Goal: Obtain resource: Obtain resource

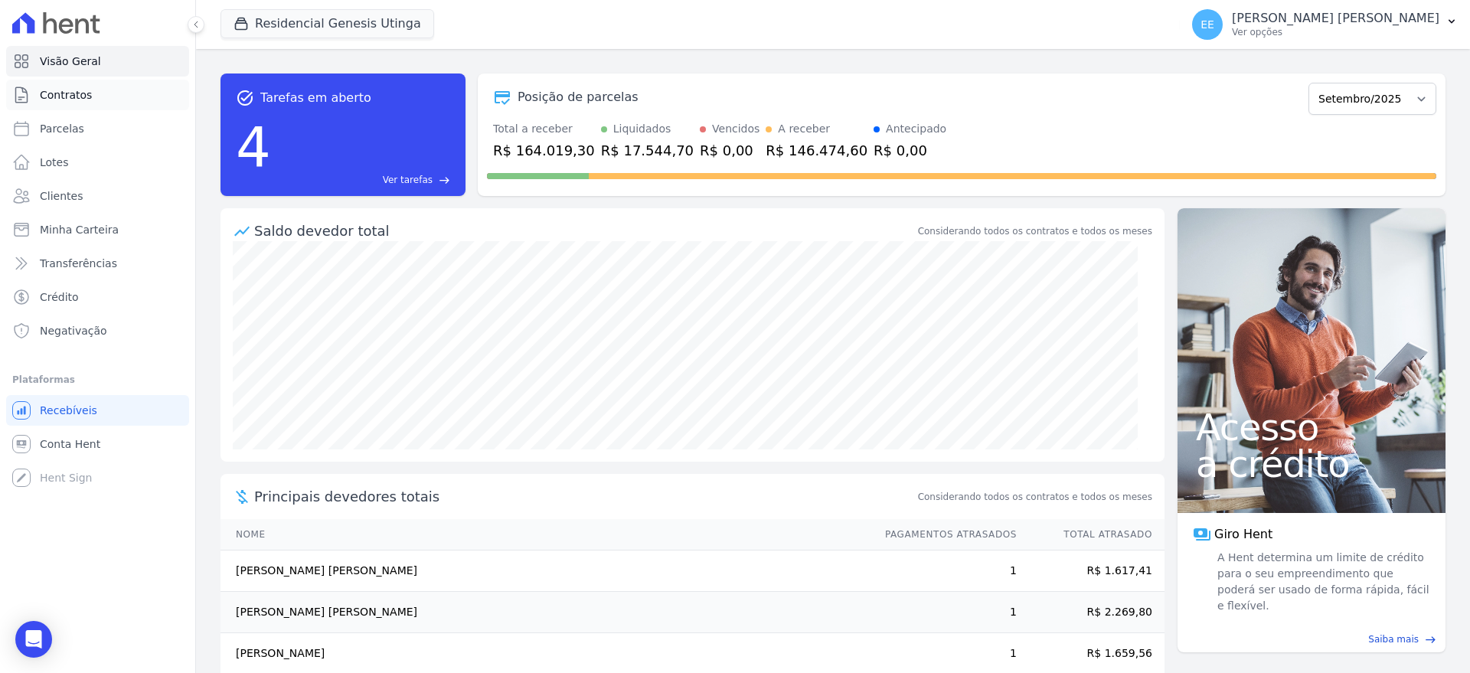
click at [98, 95] on link "Contratos" at bounding box center [97, 95] width 183 height 31
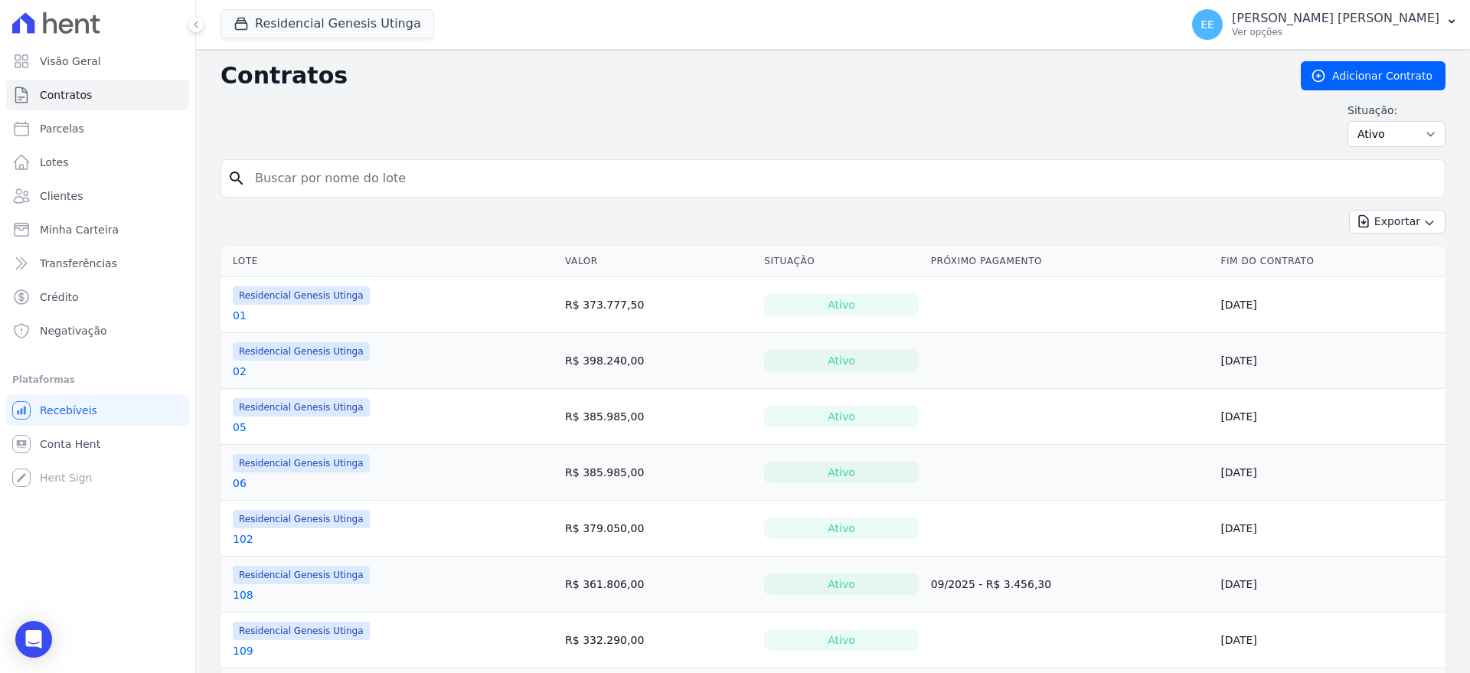
click at [280, 175] on input "search" at bounding box center [842, 178] width 1193 height 31
type input "31"
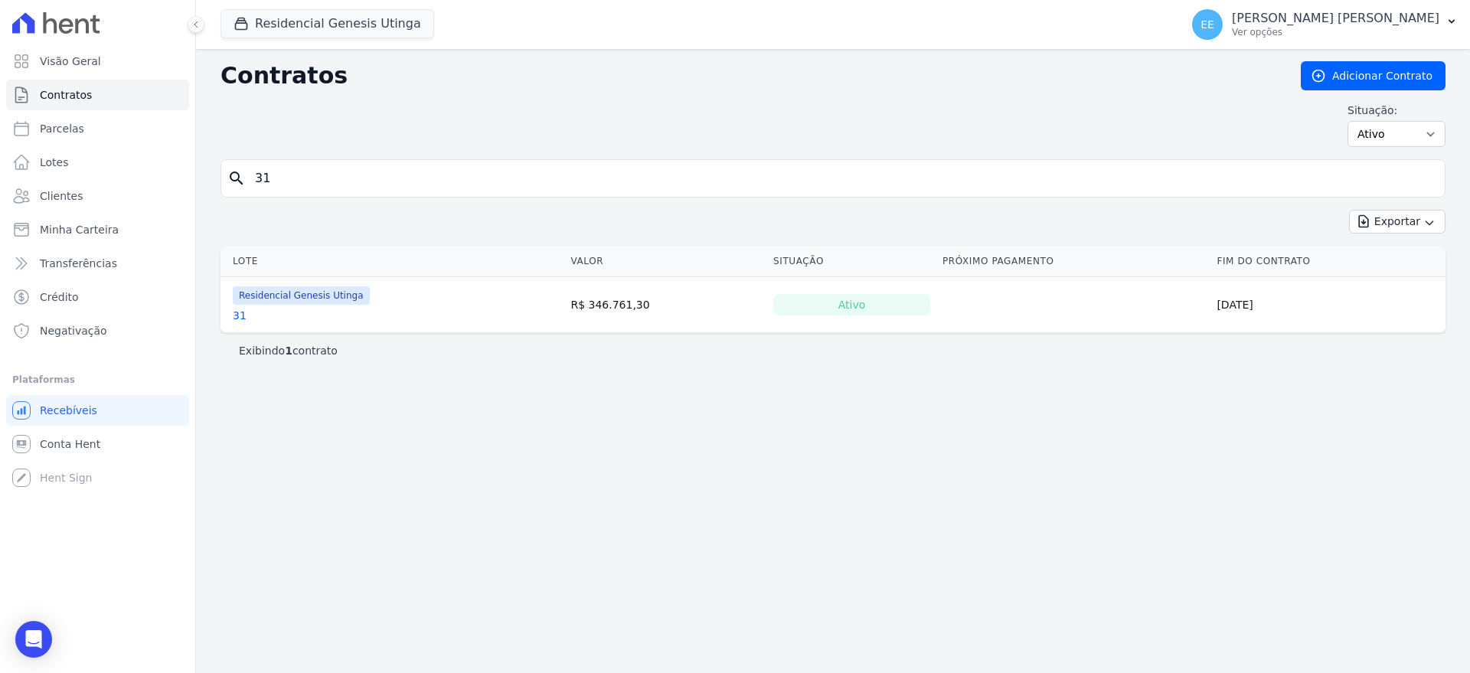
click at [237, 318] on link "31" at bounding box center [240, 315] width 14 height 15
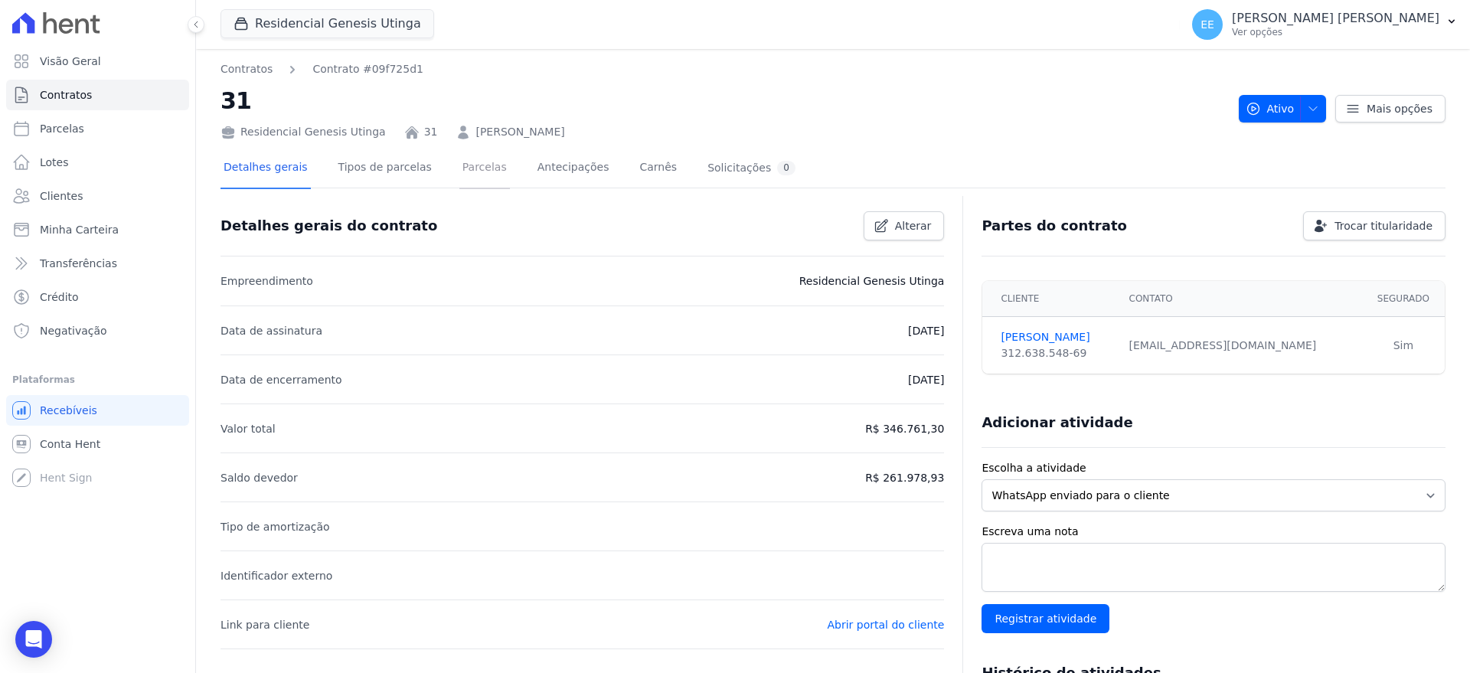
click at [462, 167] on link "Parcelas" at bounding box center [484, 169] width 51 height 41
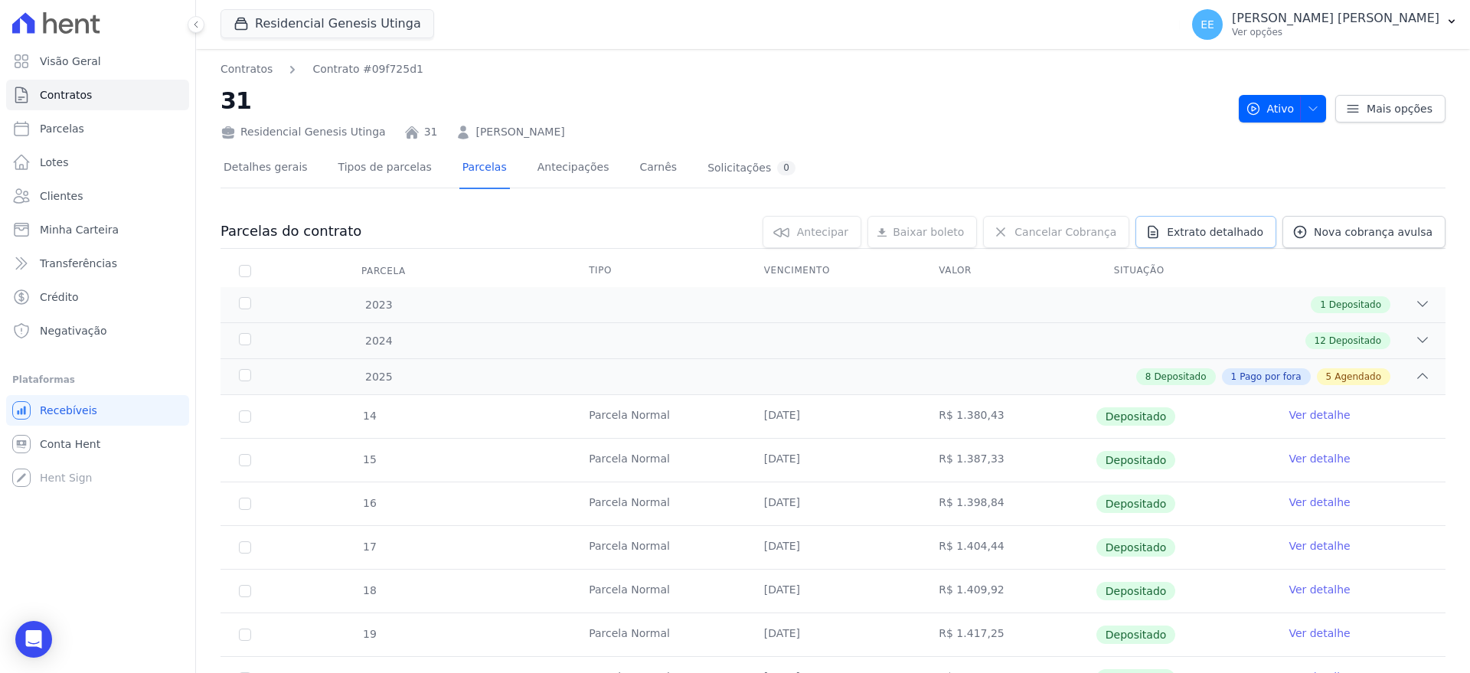
click at [1244, 238] on span "Extrato detalhado" at bounding box center [1215, 231] width 96 height 15
click at [1424, 237] on span "Exportar PDF" at bounding box center [1420, 232] width 80 height 15
click at [57, 90] on span "Contratos" at bounding box center [66, 94] width 52 height 15
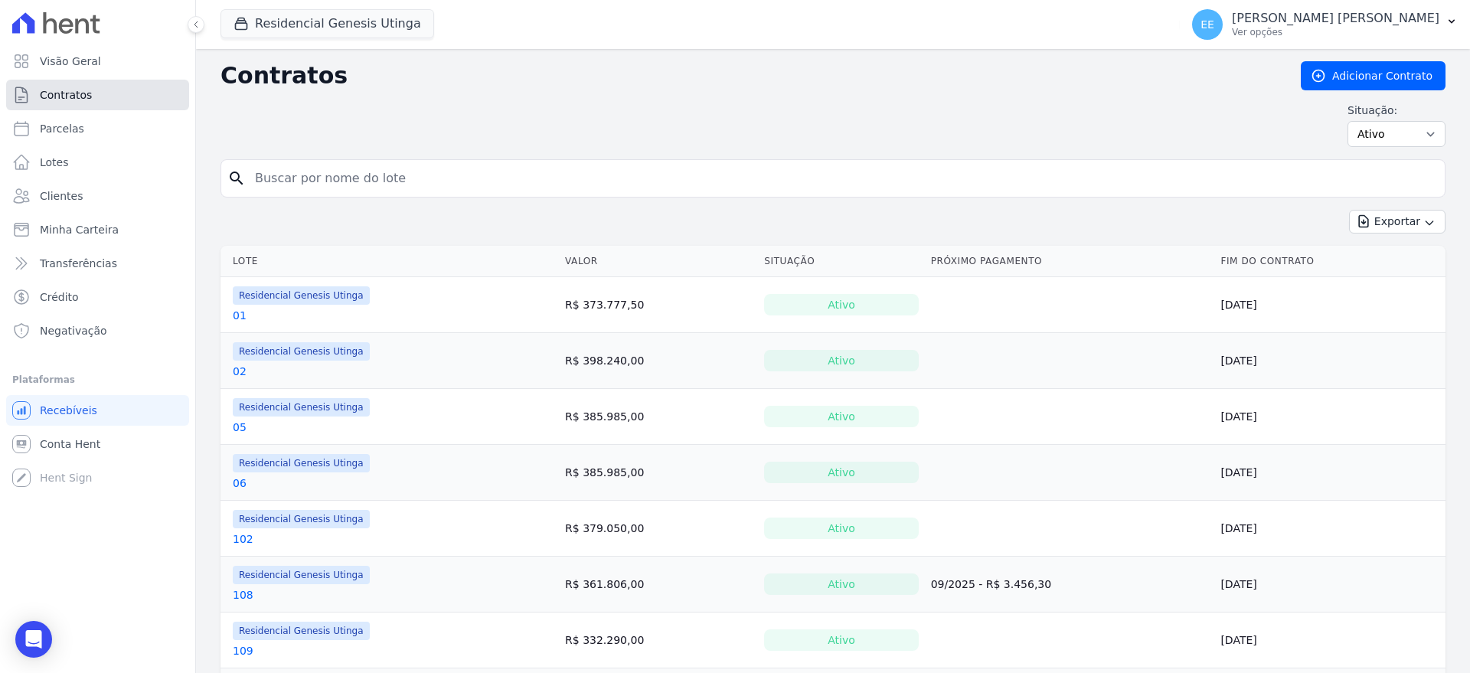
click at [66, 93] on span "Contratos" at bounding box center [66, 94] width 52 height 15
click at [74, 57] on span "Visão Geral" at bounding box center [70, 61] width 61 height 15
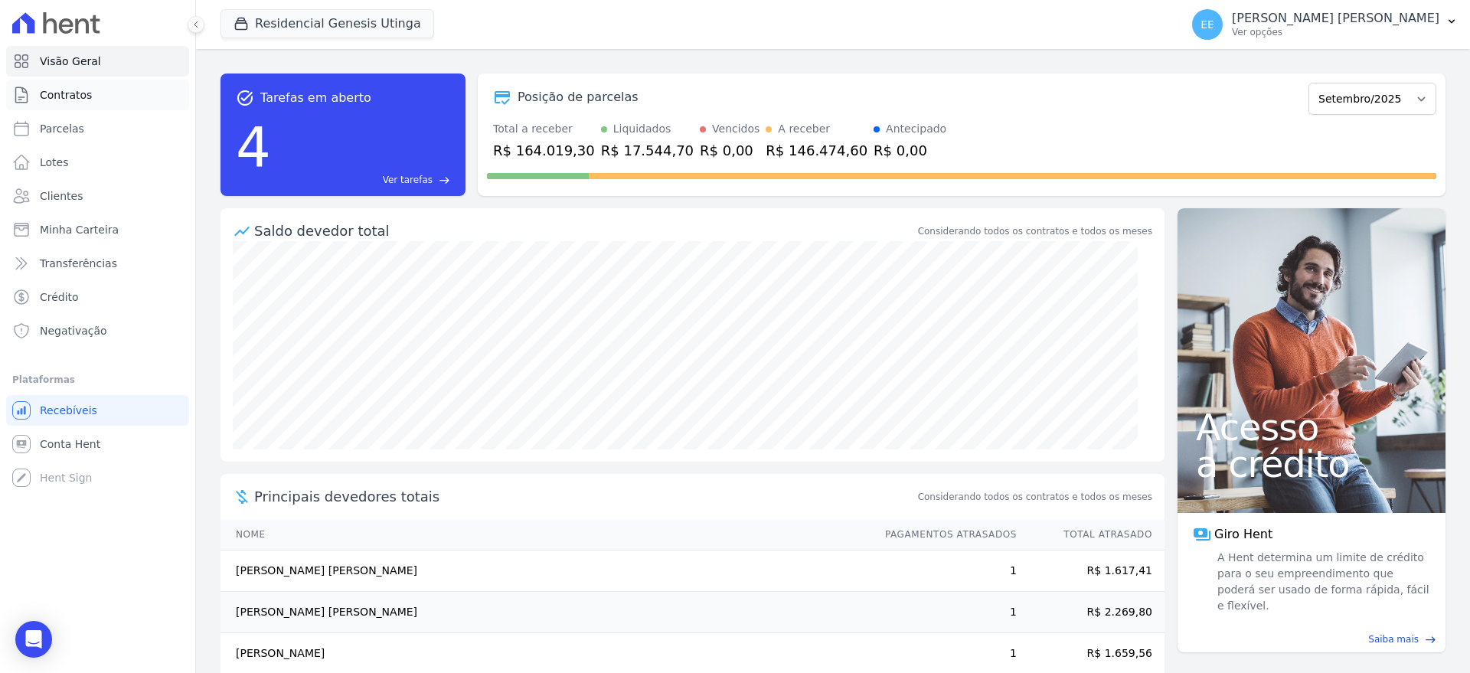
click at [73, 96] on span "Contratos" at bounding box center [66, 94] width 52 height 15
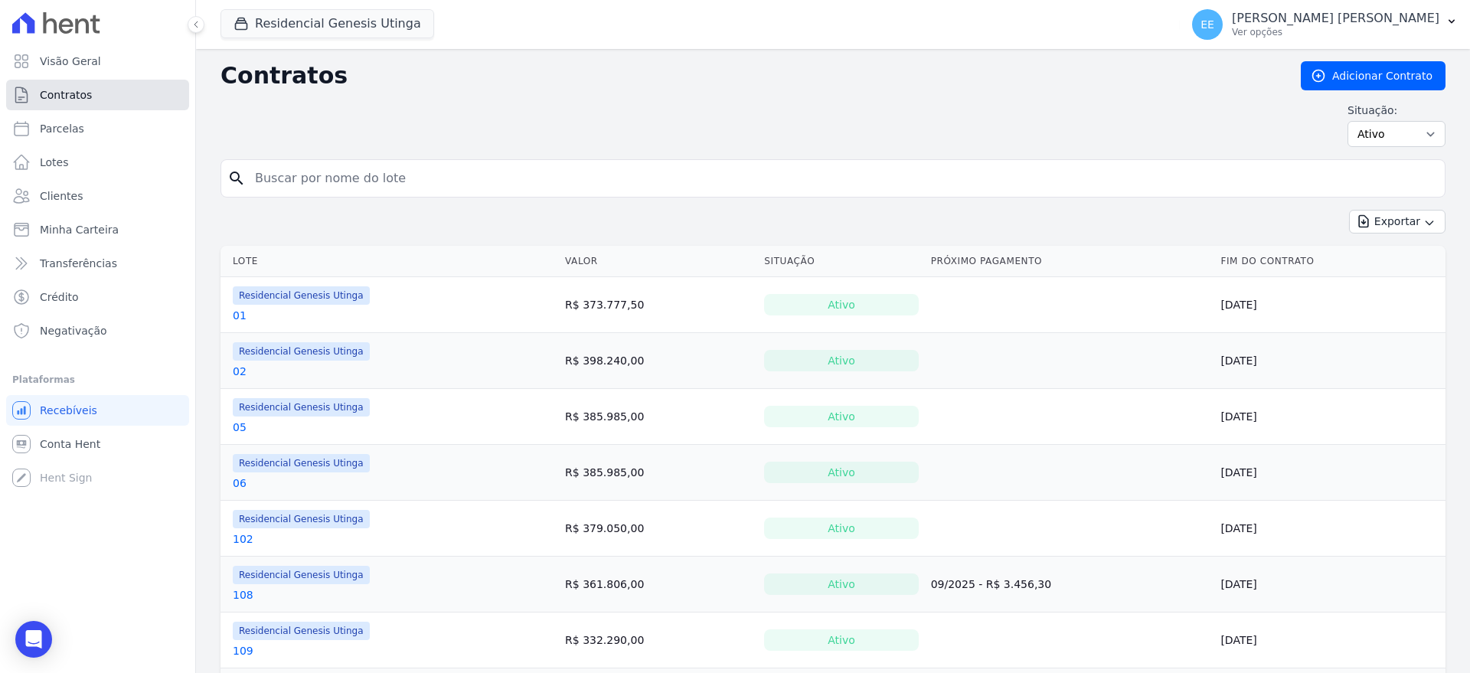
click at [73, 93] on span "Contratos" at bounding box center [66, 94] width 52 height 15
click at [287, 175] on input "search" at bounding box center [842, 178] width 1193 height 31
type input "31"
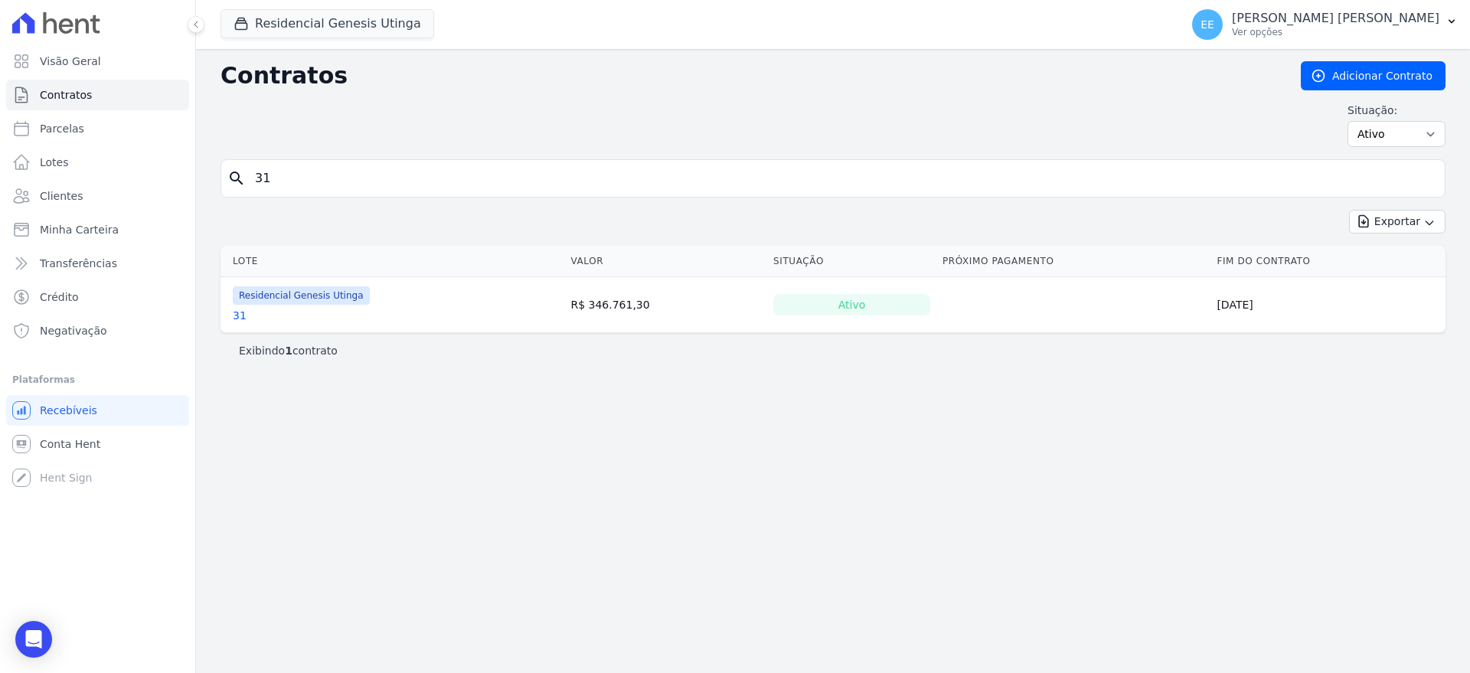
click at [240, 317] on link "31" at bounding box center [240, 315] width 14 height 15
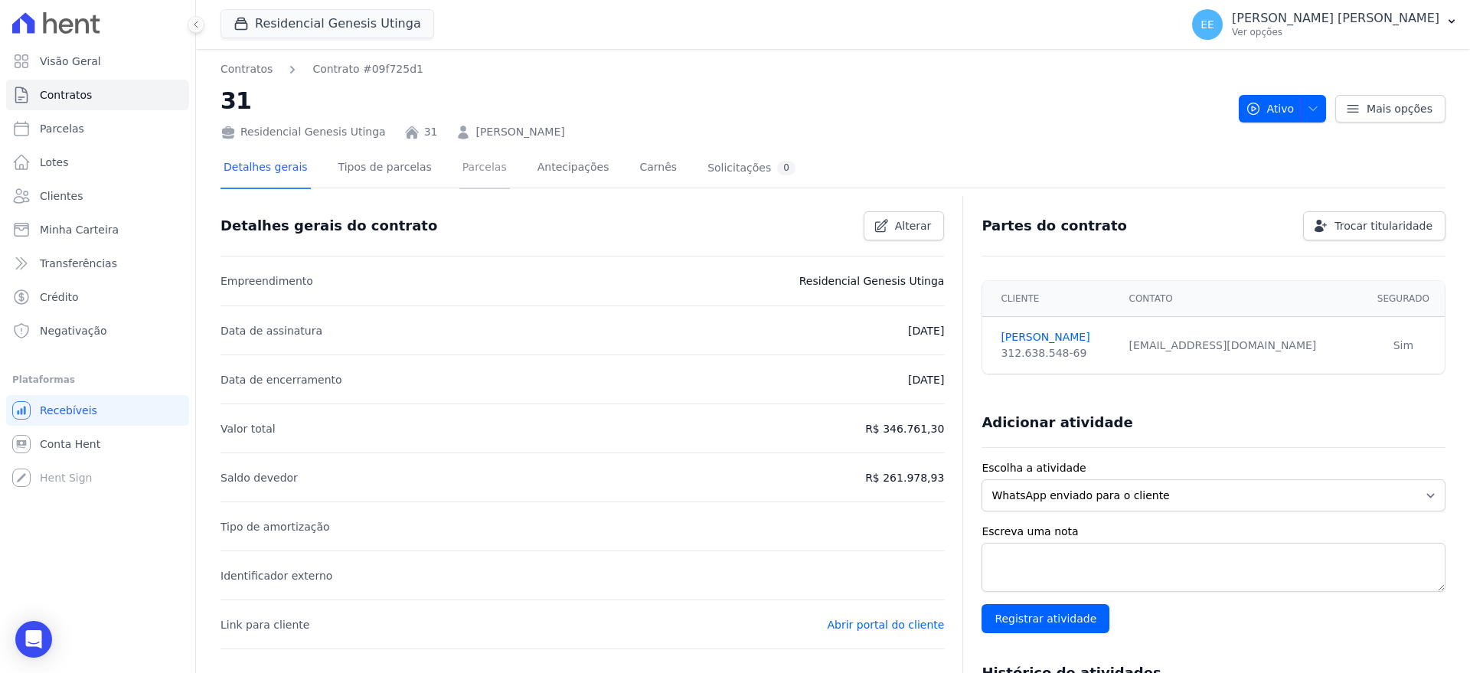
click at [459, 167] on link "Parcelas" at bounding box center [484, 169] width 51 height 41
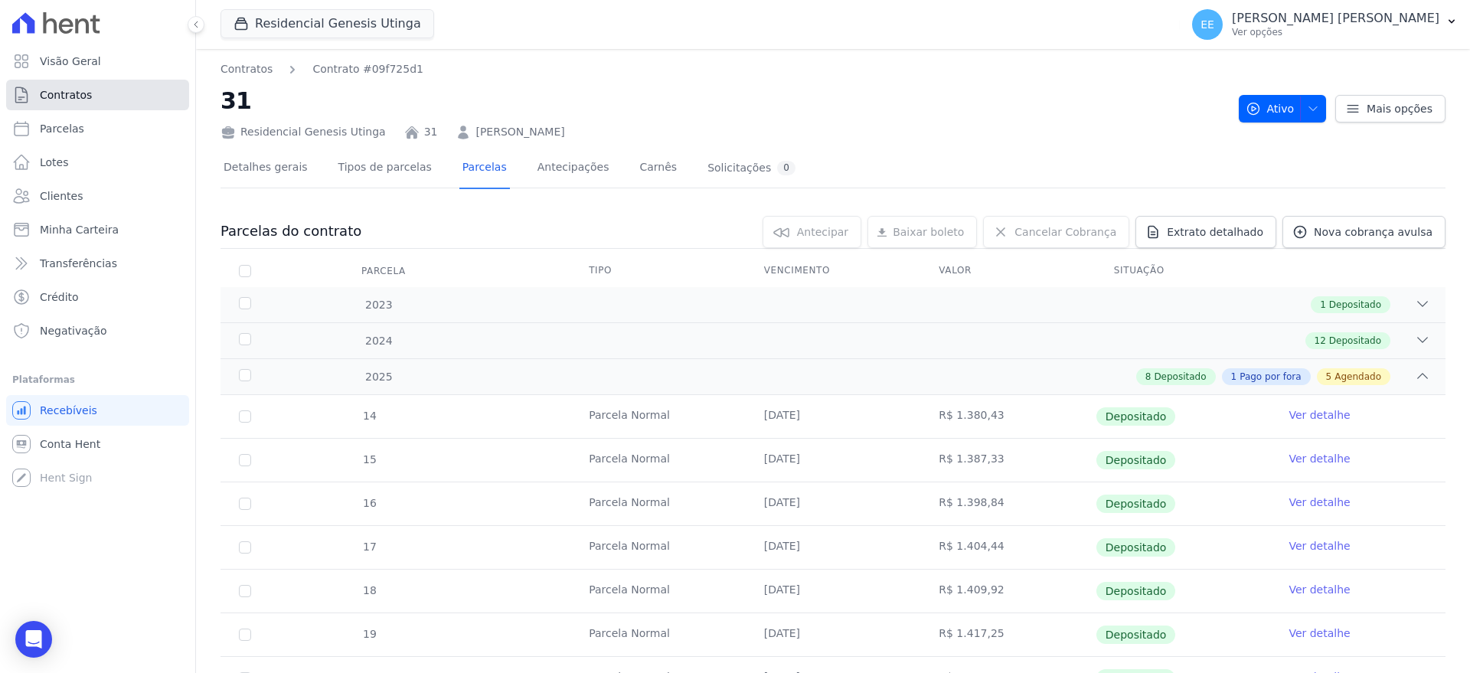
click at [116, 93] on link "Contratos" at bounding box center [97, 95] width 183 height 31
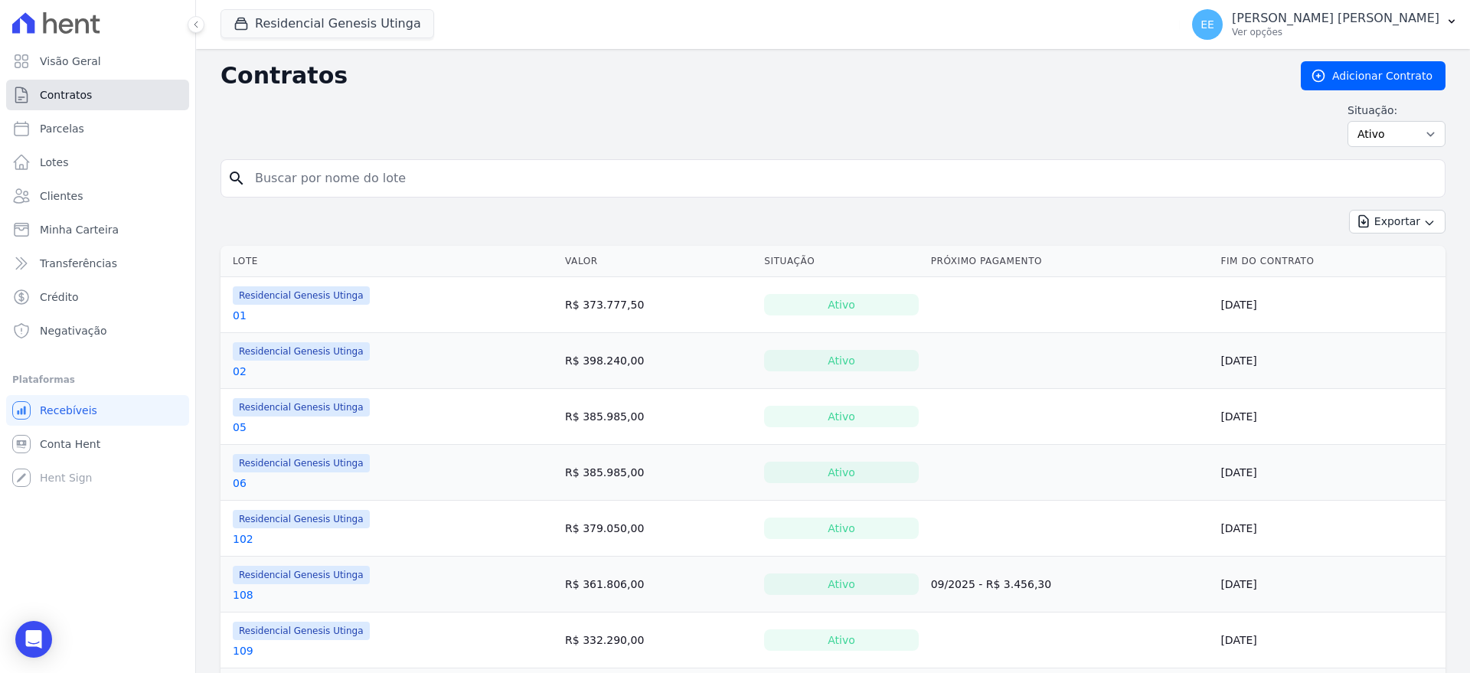
click at [74, 90] on span "Contratos" at bounding box center [66, 94] width 52 height 15
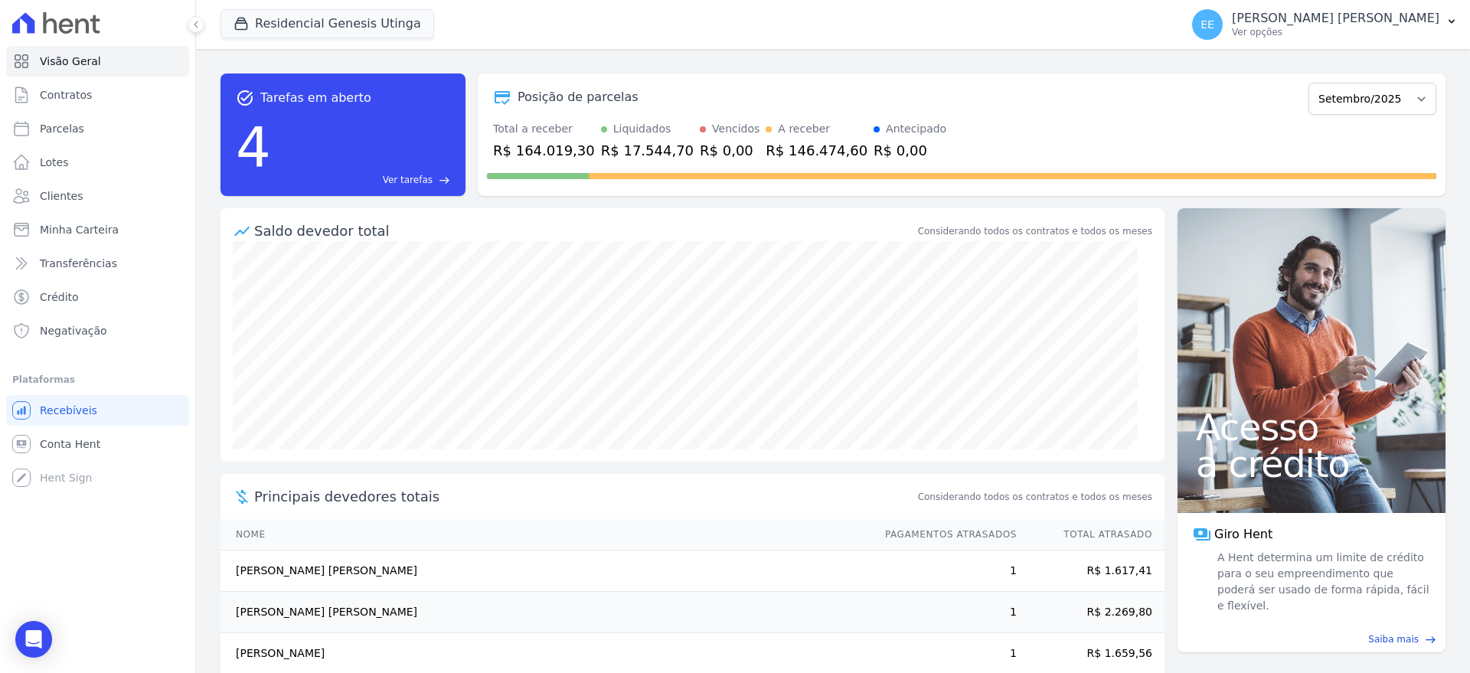
click at [415, 177] on span "Ver tarefas" at bounding box center [408, 180] width 50 height 14
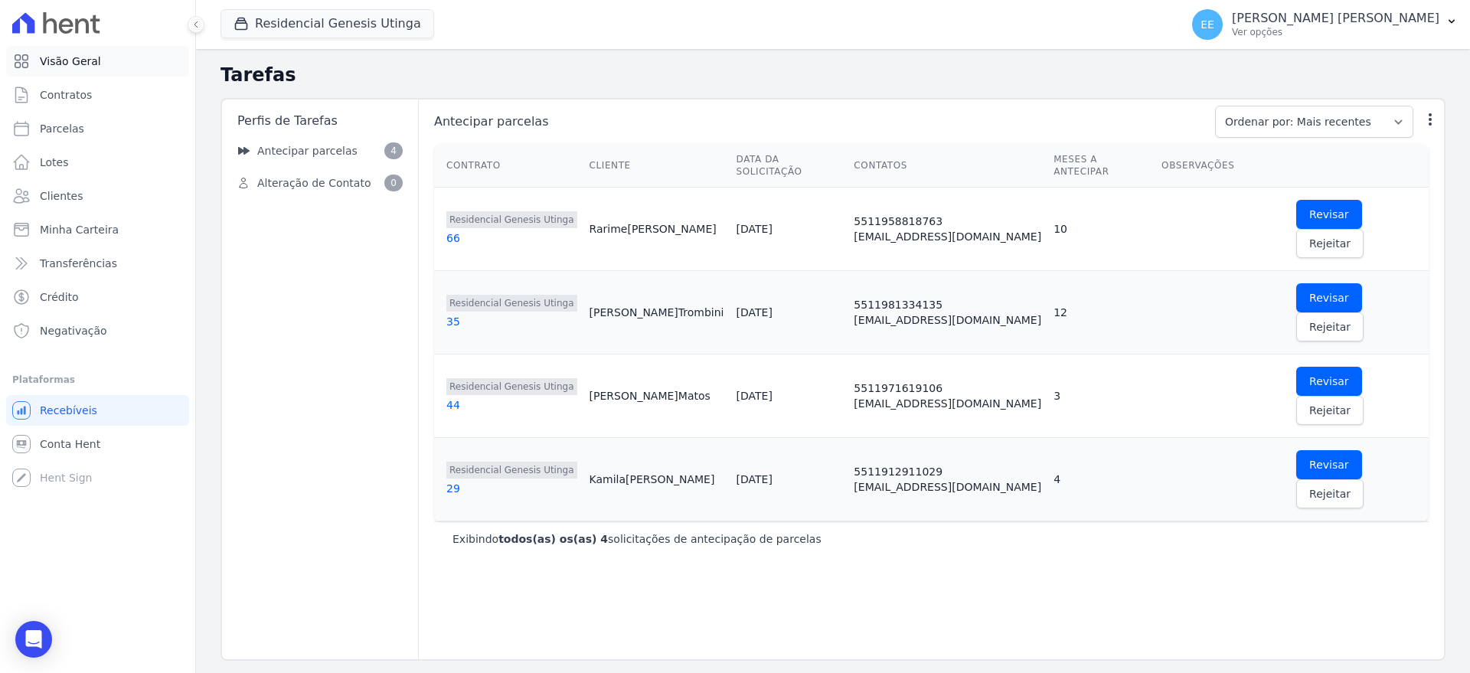
click at [70, 57] on span "Visão Geral" at bounding box center [70, 61] width 61 height 15
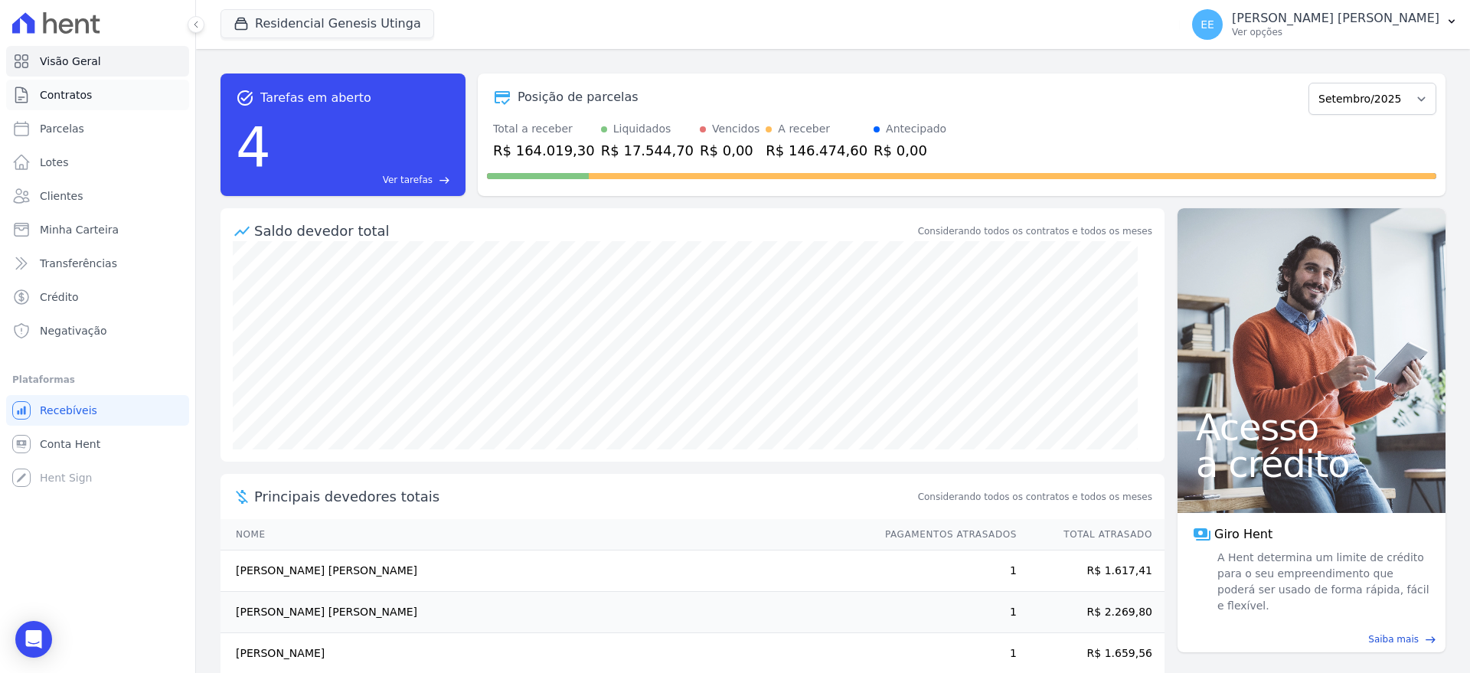
click at [86, 98] on span "Contratos" at bounding box center [66, 94] width 52 height 15
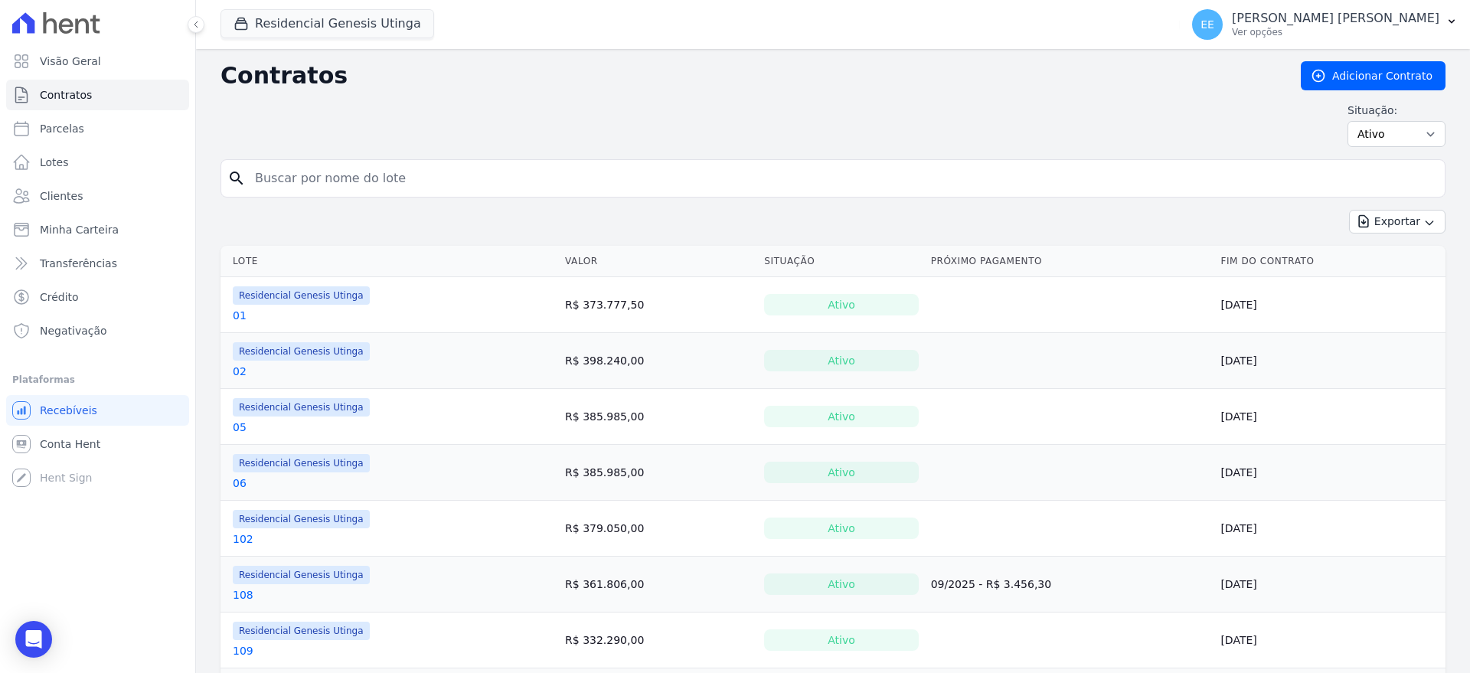
click at [264, 176] on input "search" at bounding box center [842, 178] width 1193 height 31
type input "01"
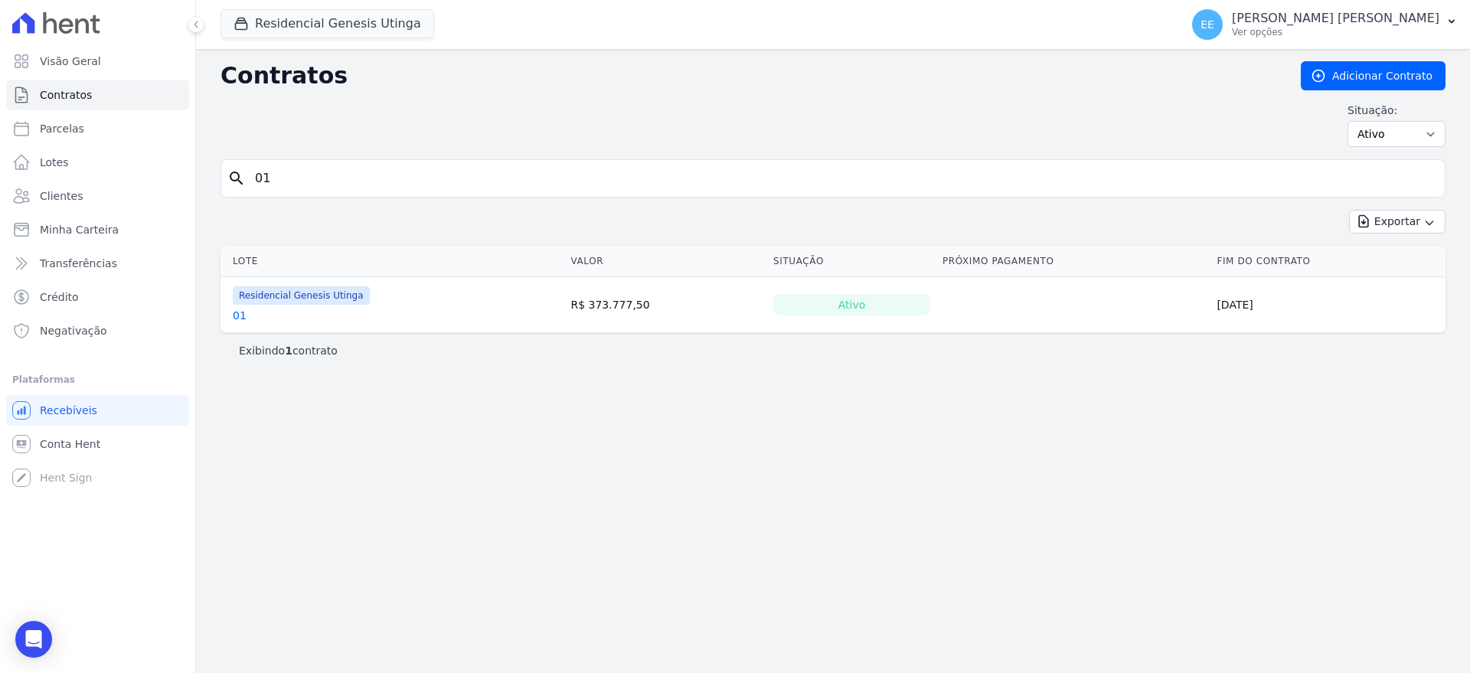
click at [275, 182] on input "01" at bounding box center [842, 178] width 1193 height 31
type input "0"
click at [131, 90] on link "Contratos" at bounding box center [97, 95] width 183 height 31
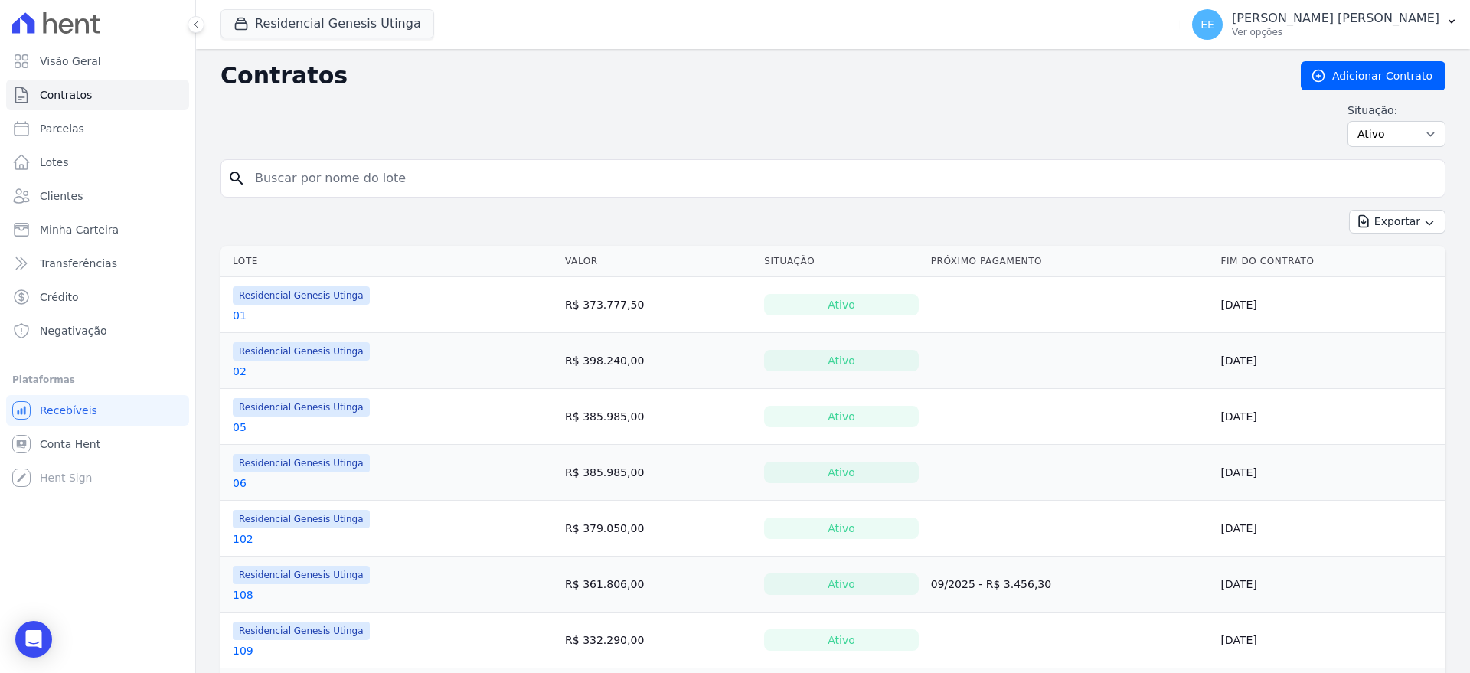
click at [287, 173] on input "search" at bounding box center [842, 178] width 1193 height 31
type input "01"
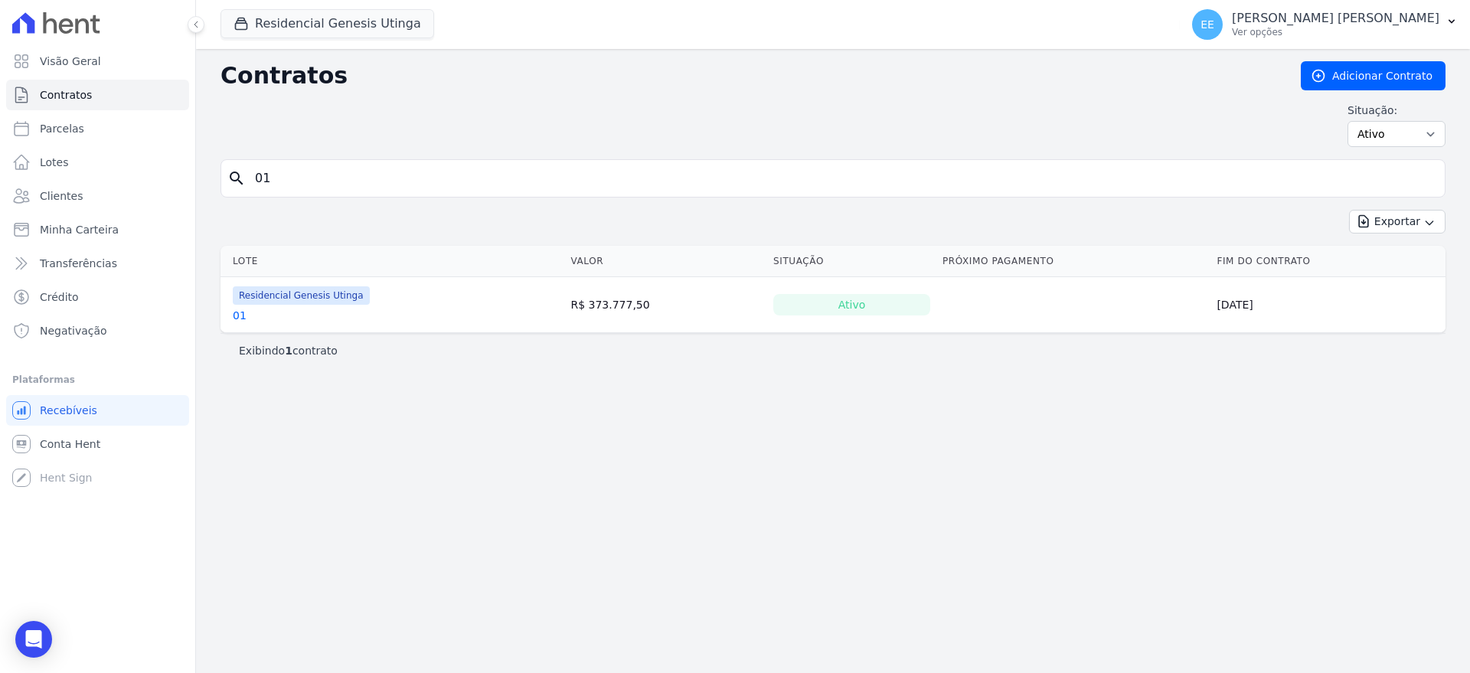
click at [238, 316] on link "01" at bounding box center [240, 315] width 14 height 15
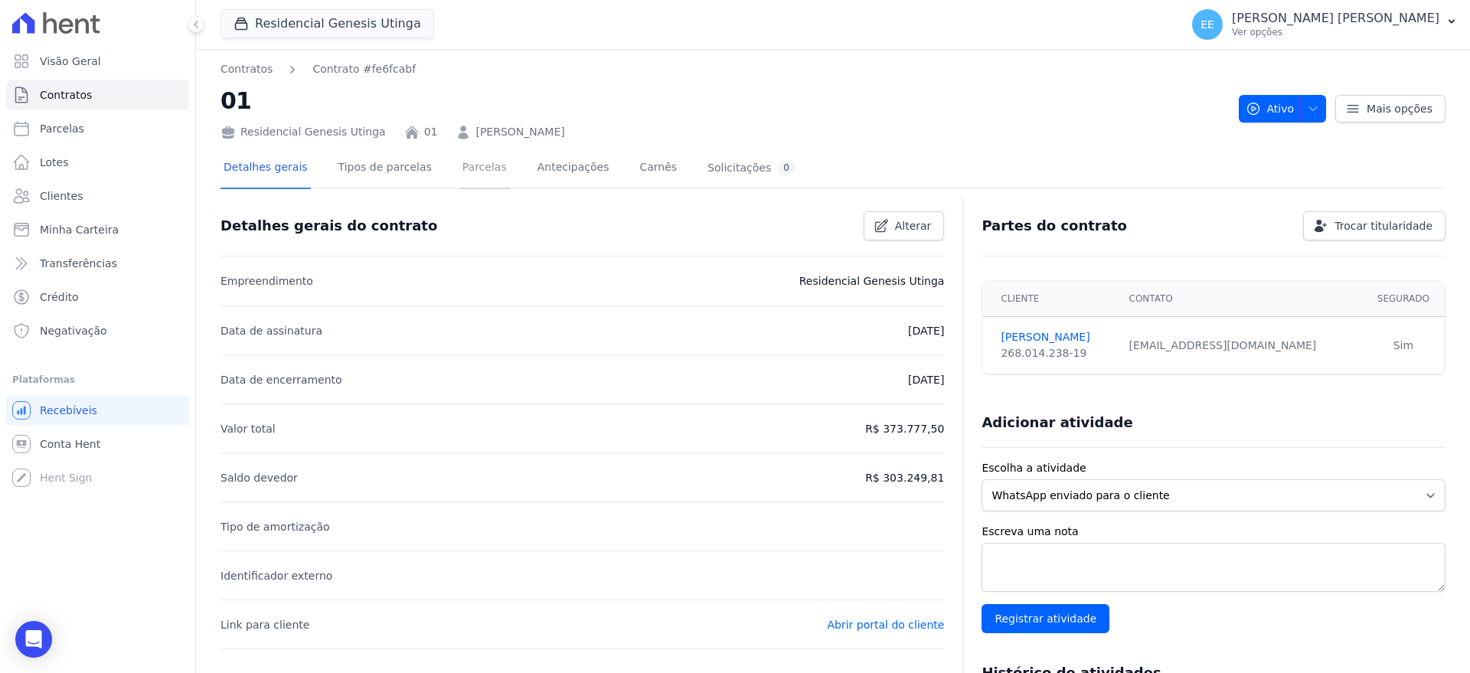
click at [462, 173] on link "Parcelas" at bounding box center [484, 169] width 51 height 41
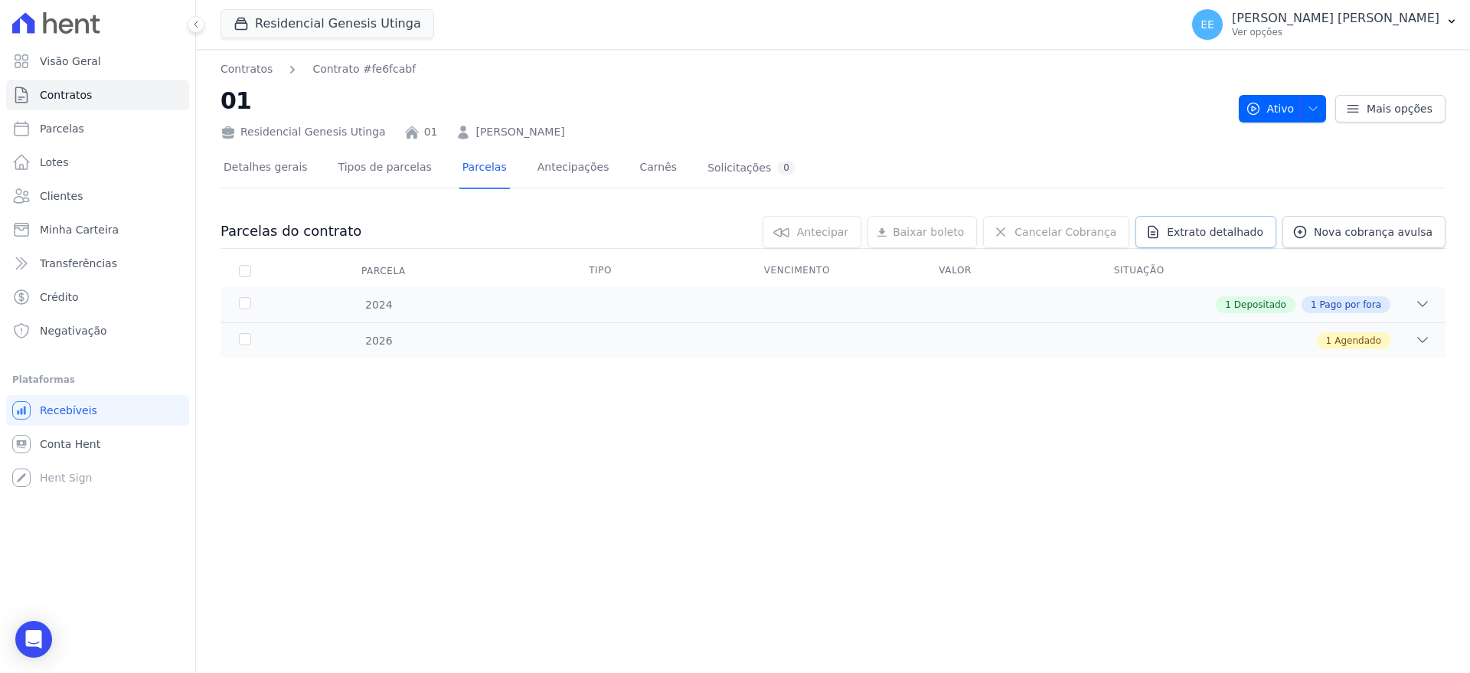
click at [1236, 234] on span "Extrato detalhado" at bounding box center [1215, 231] width 96 height 15
click at [64, 60] on span "Visão Geral" at bounding box center [70, 61] width 61 height 15
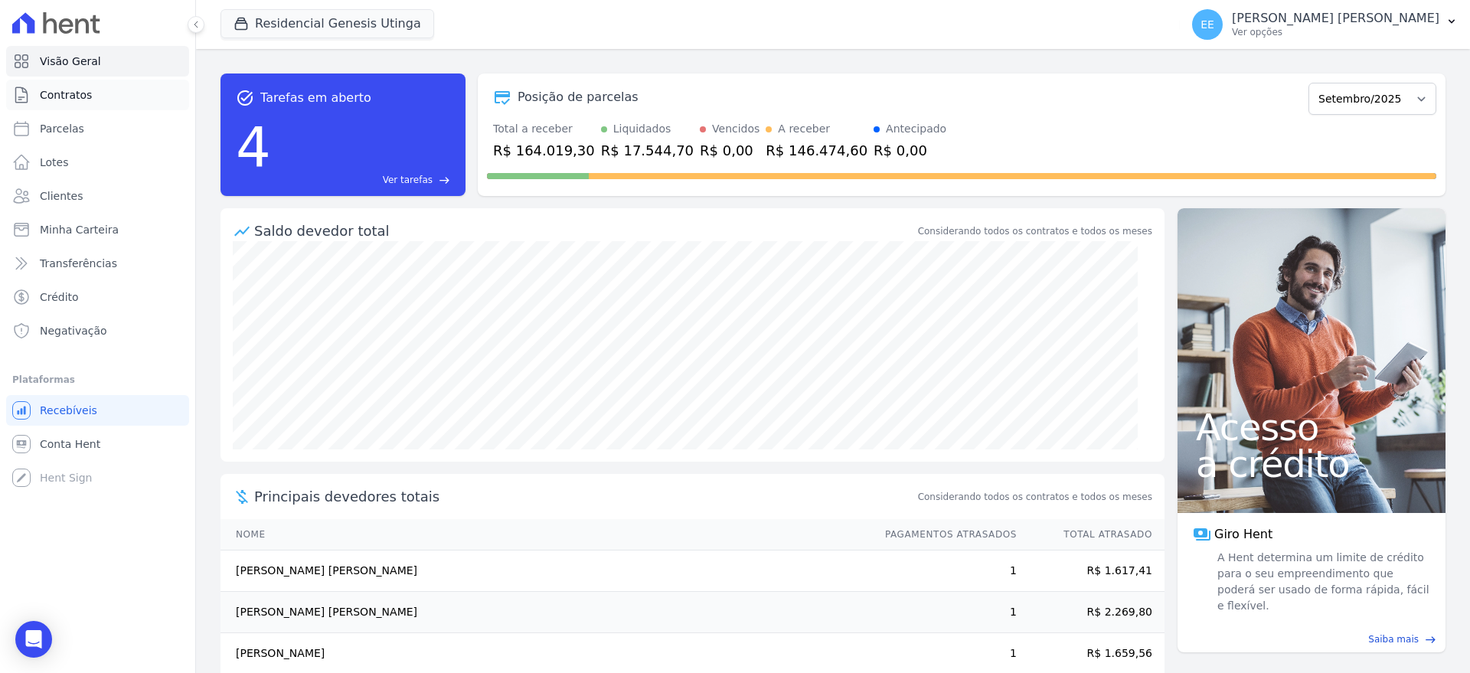
click at [103, 103] on link "Contratos" at bounding box center [97, 95] width 183 height 31
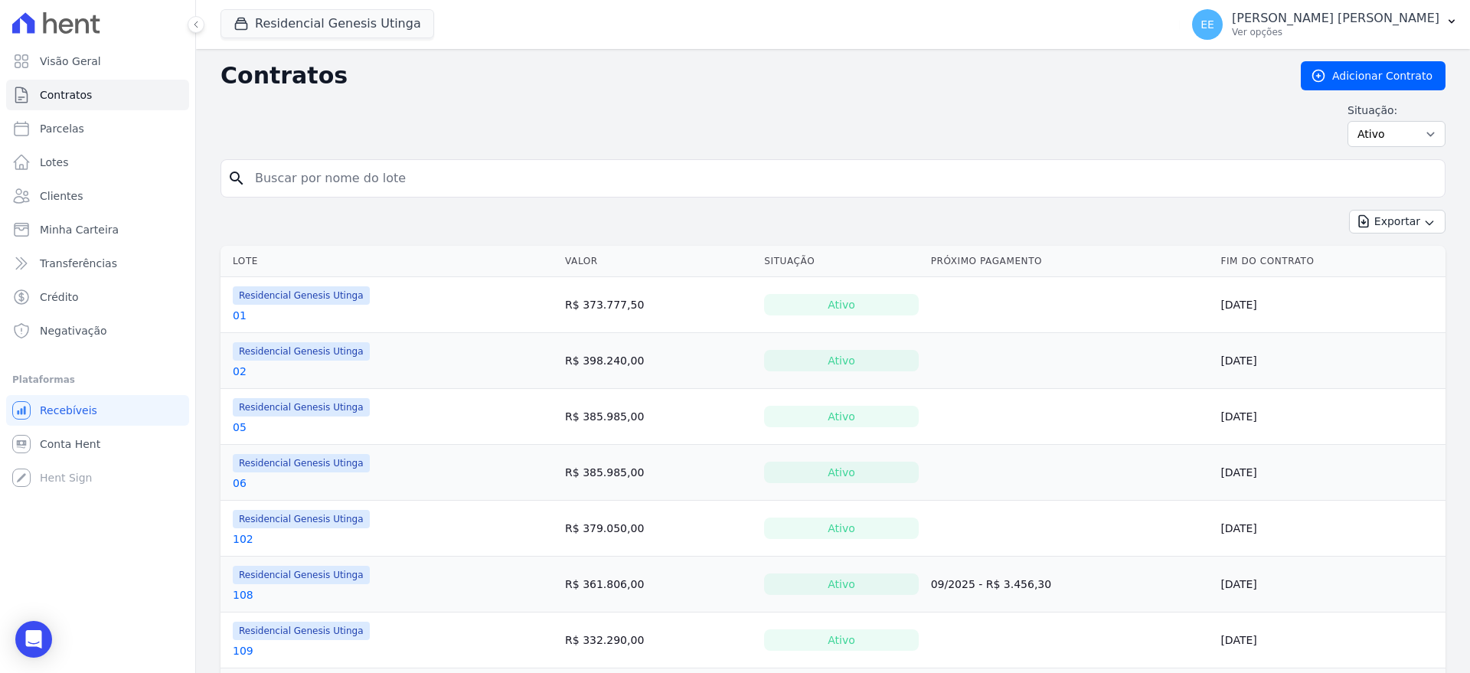
click at [240, 312] on link "01" at bounding box center [240, 315] width 14 height 15
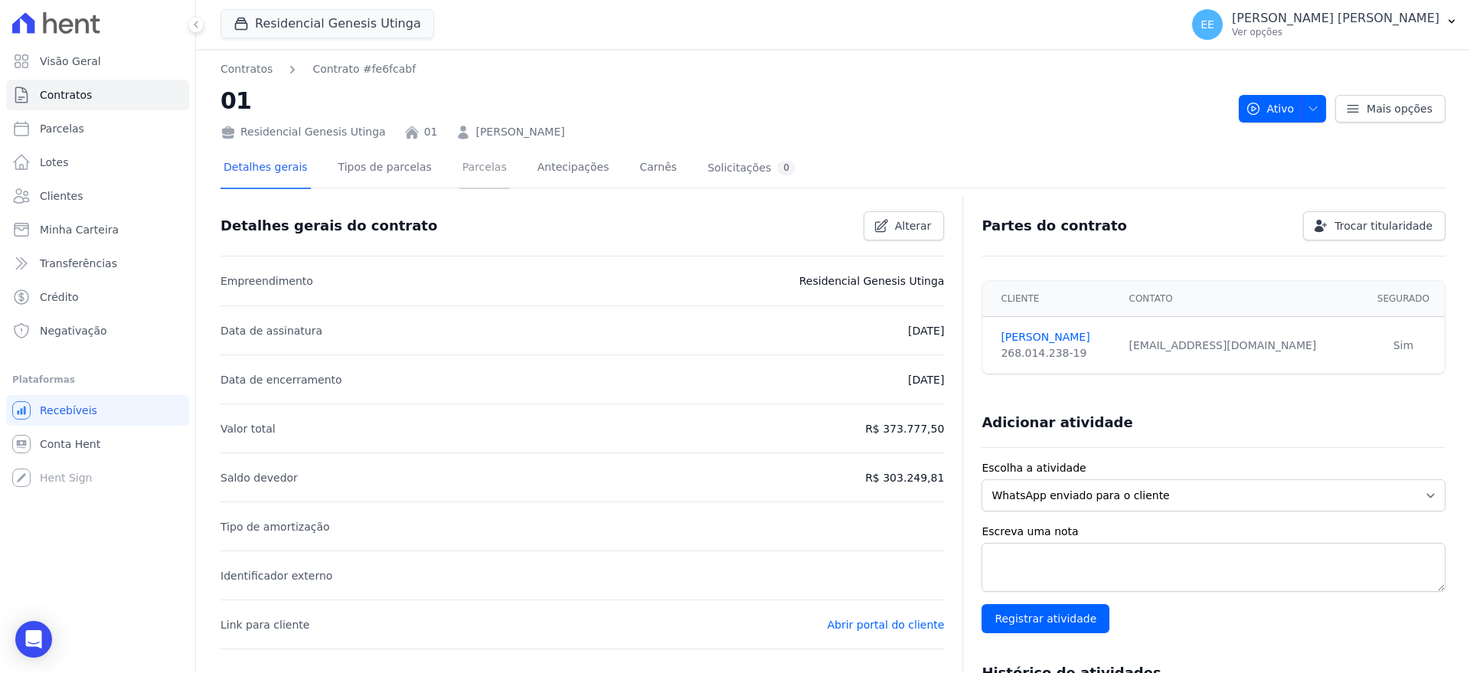
click at [469, 172] on link "Parcelas" at bounding box center [484, 169] width 51 height 41
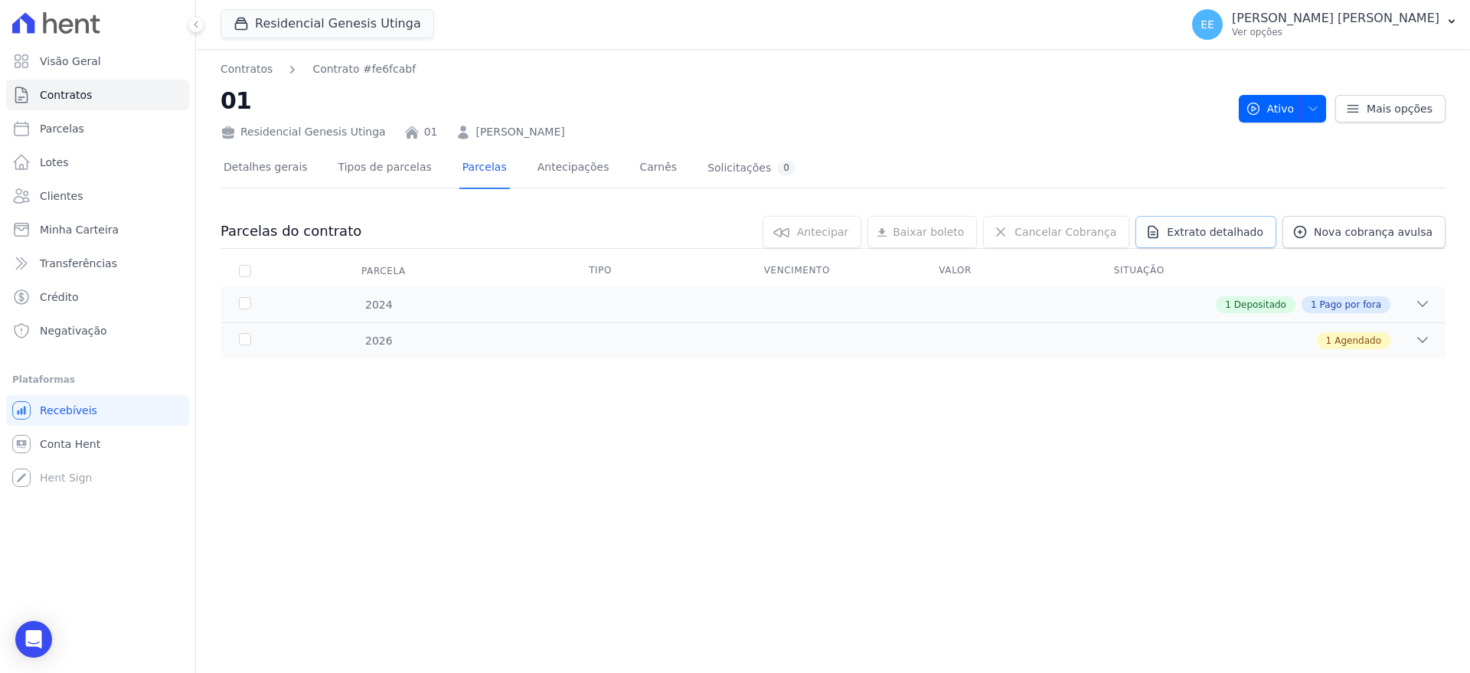
click at [1204, 231] on span "Extrato detalhado" at bounding box center [1215, 231] width 96 height 15
click at [54, 93] on span "Contratos" at bounding box center [66, 94] width 52 height 15
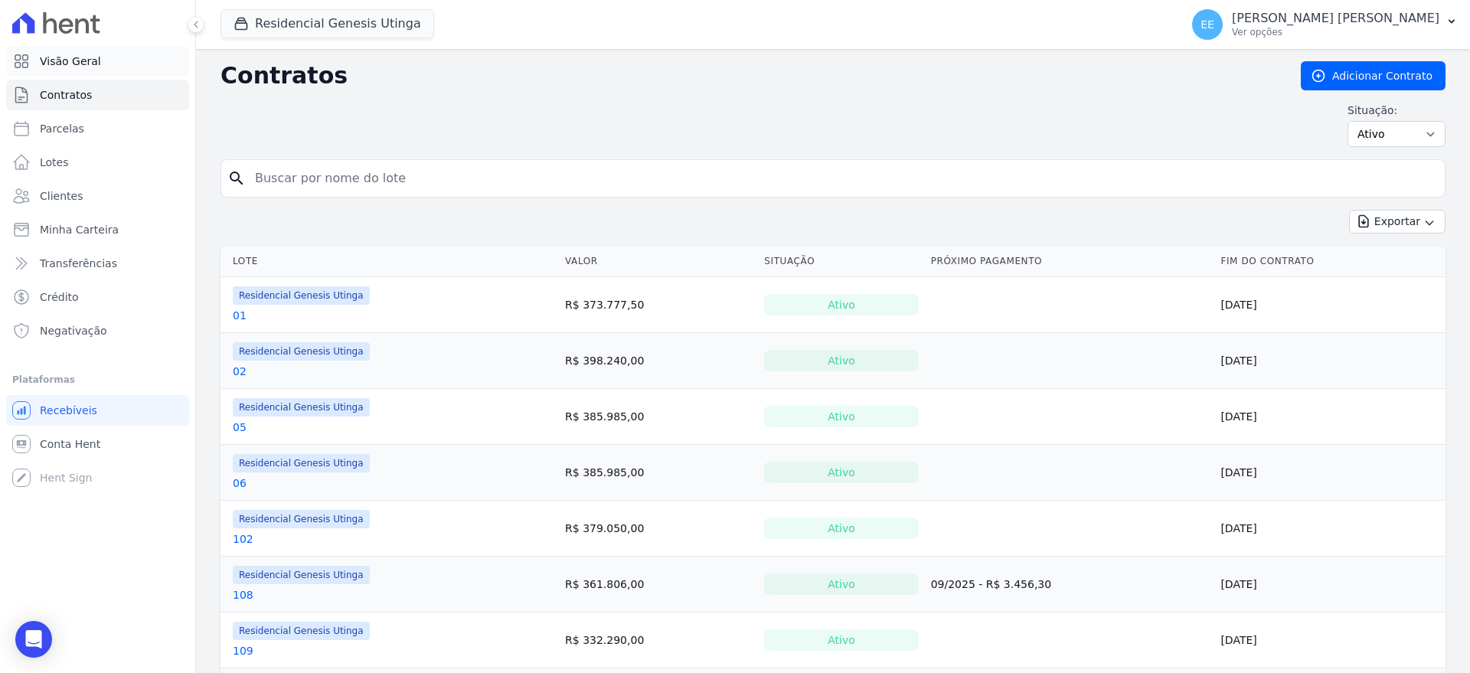
click at [90, 60] on span "Visão Geral" at bounding box center [70, 61] width 61 height 15
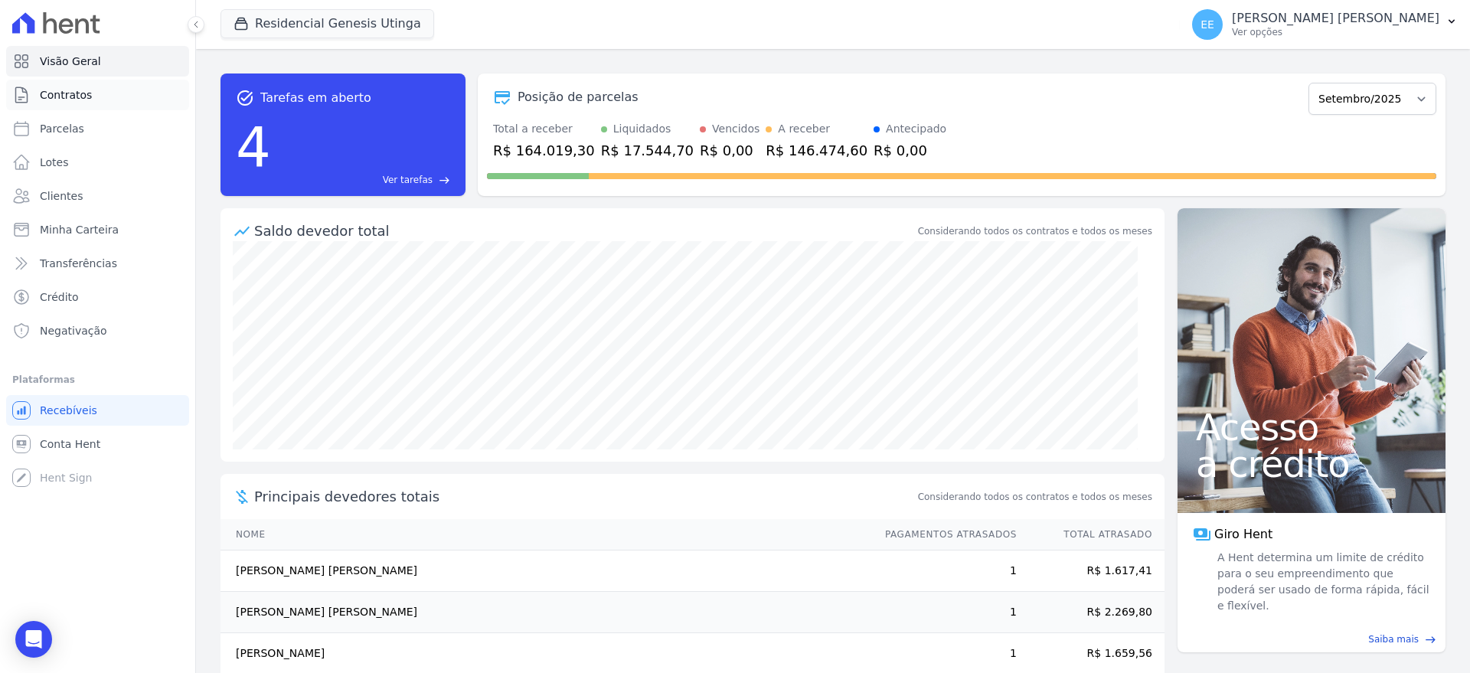
click at [87, 100] on span "Contratos" at bounding box center [66, 94] width 52 height 15
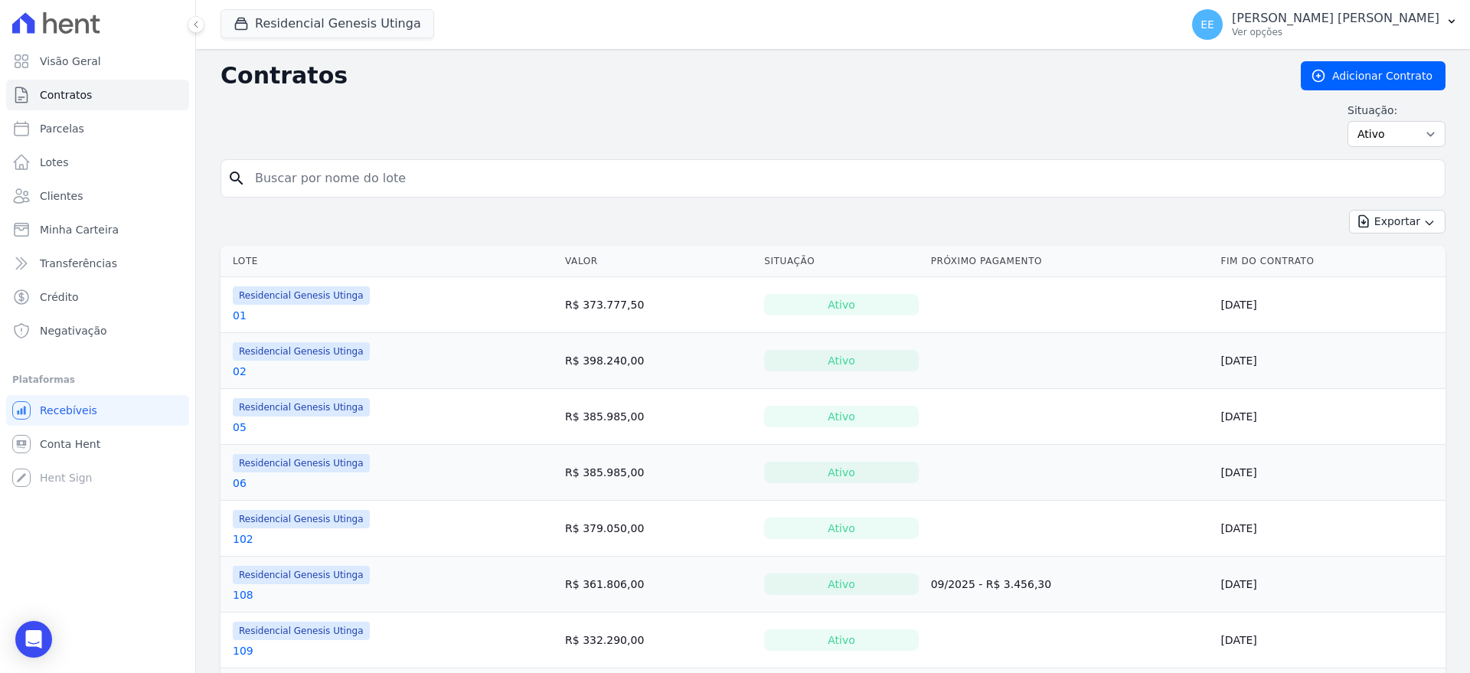
click at [237, 312] on link "01" at bounding box center [240, 315] width 14 height 15
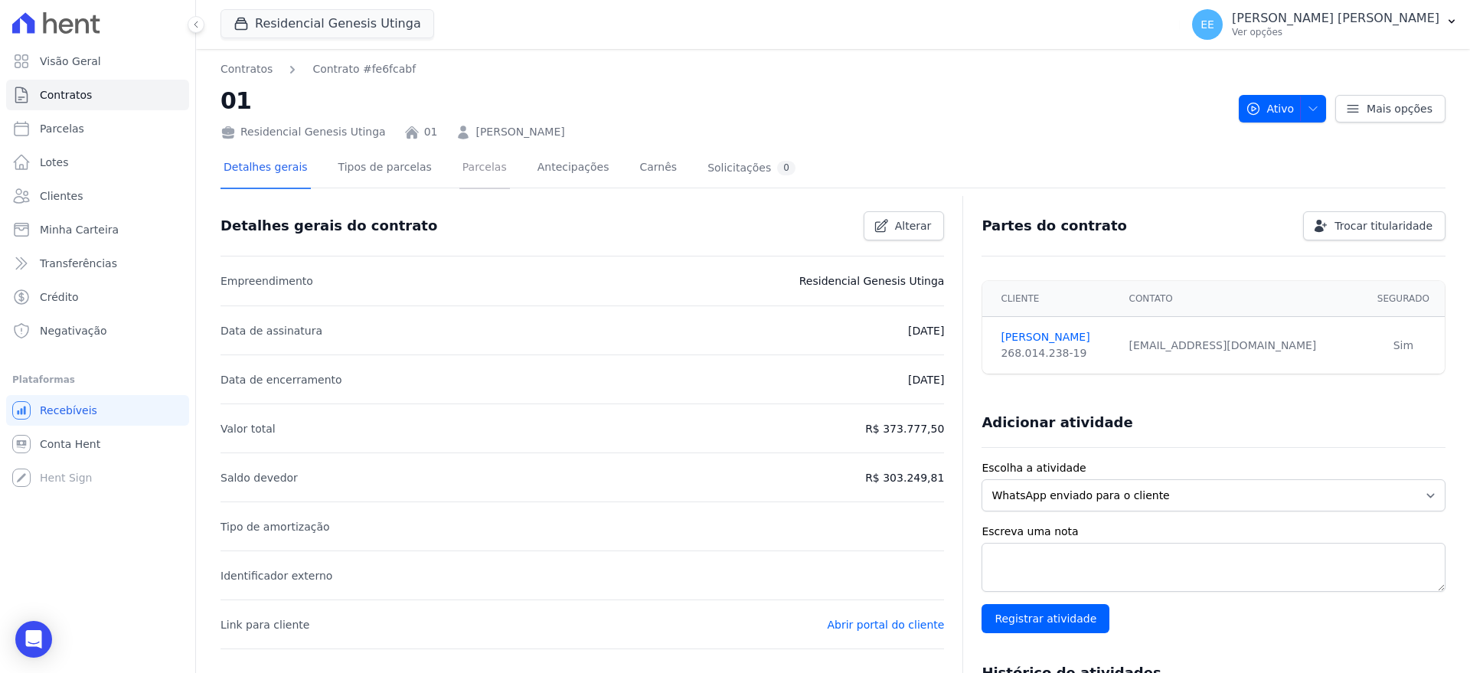
click at [459, 166] on link "Parcelas" at bounding box center [484, 169] width 51 height 41
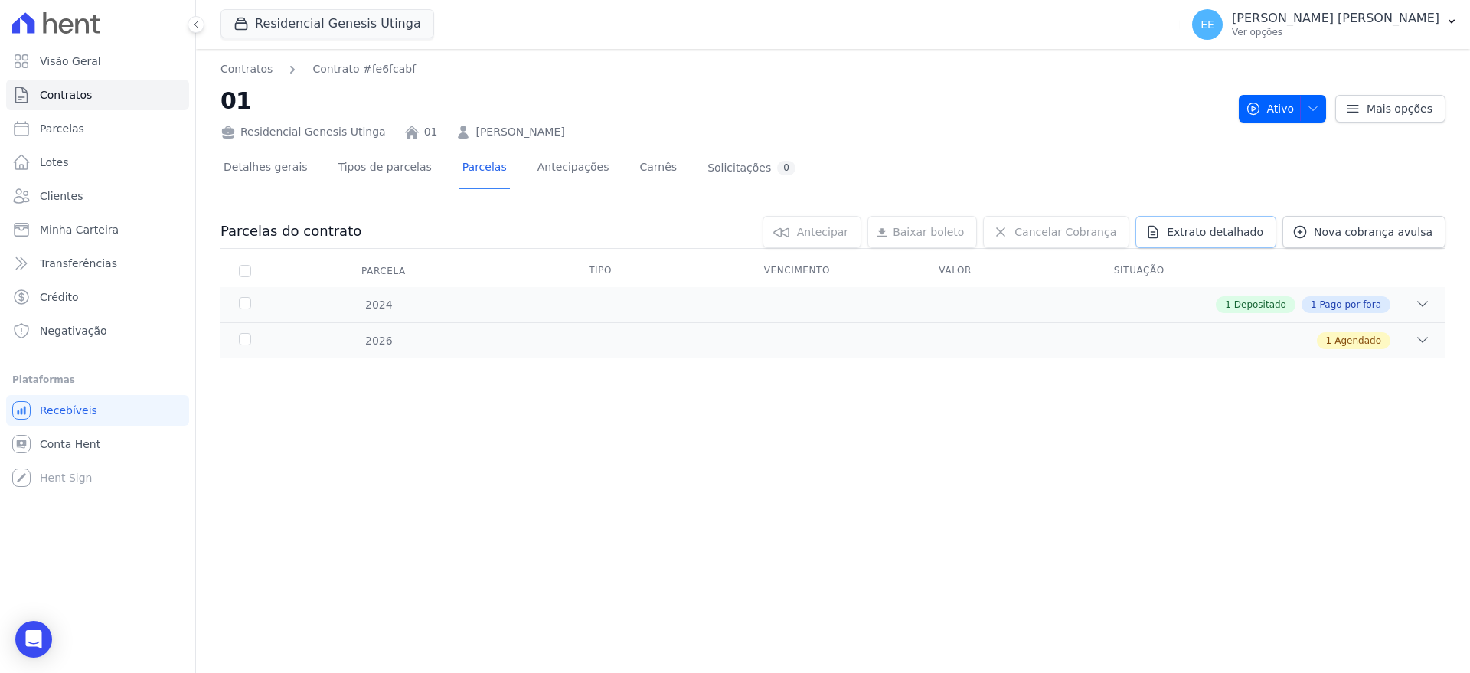
click at [1249, 233] on span "Extrato detalhado" at bounding box center [1215, 231] width 96 height 15
click at [959, 472] on div "Contratos Contrato #fe6fcabf 01 Residencial Genesis Utinga 01 [PERSON_NAME] Ati…" at bounding box center [833, 361] width 1274 height 624
click at [100, 90] on link "Contratos" at bounding box center [97, 95] width 183 height 31
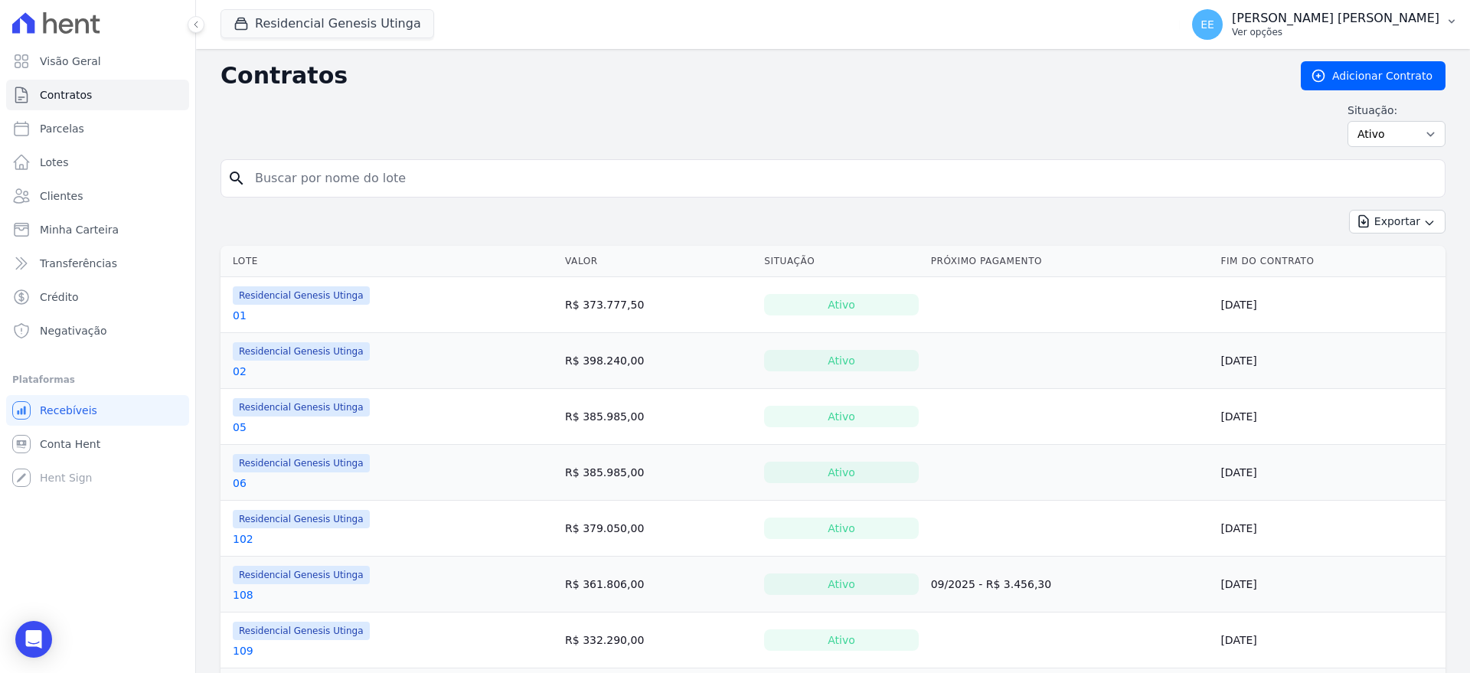
click at [1362, 22] on p "[PERSON_NAME] [PERSON_NAME]" at bounding box center [1335, 18] width 207 height 15
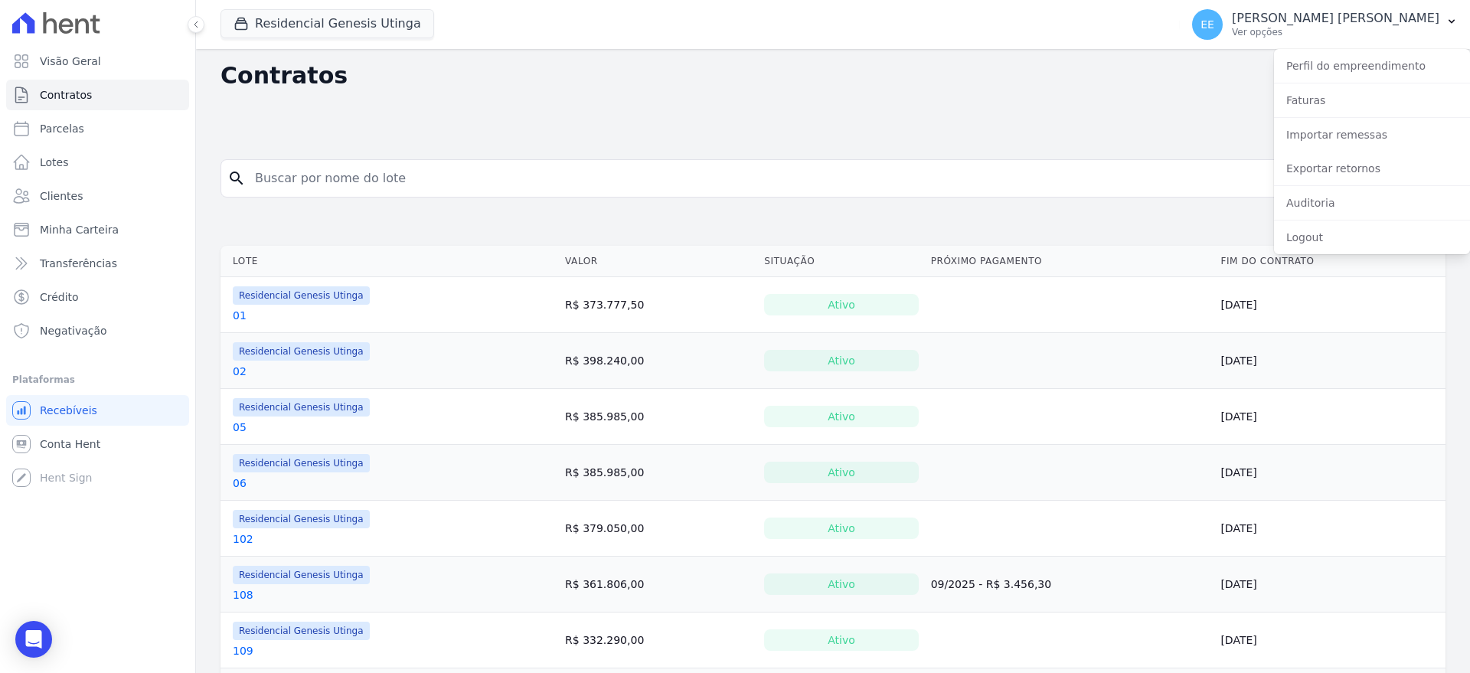
click at [1062, 84] on h2 "Contratos" at bounding box center [748, 76] width 1056 height 28
